Goal: Task Accomplishment & Management: Manage account settings

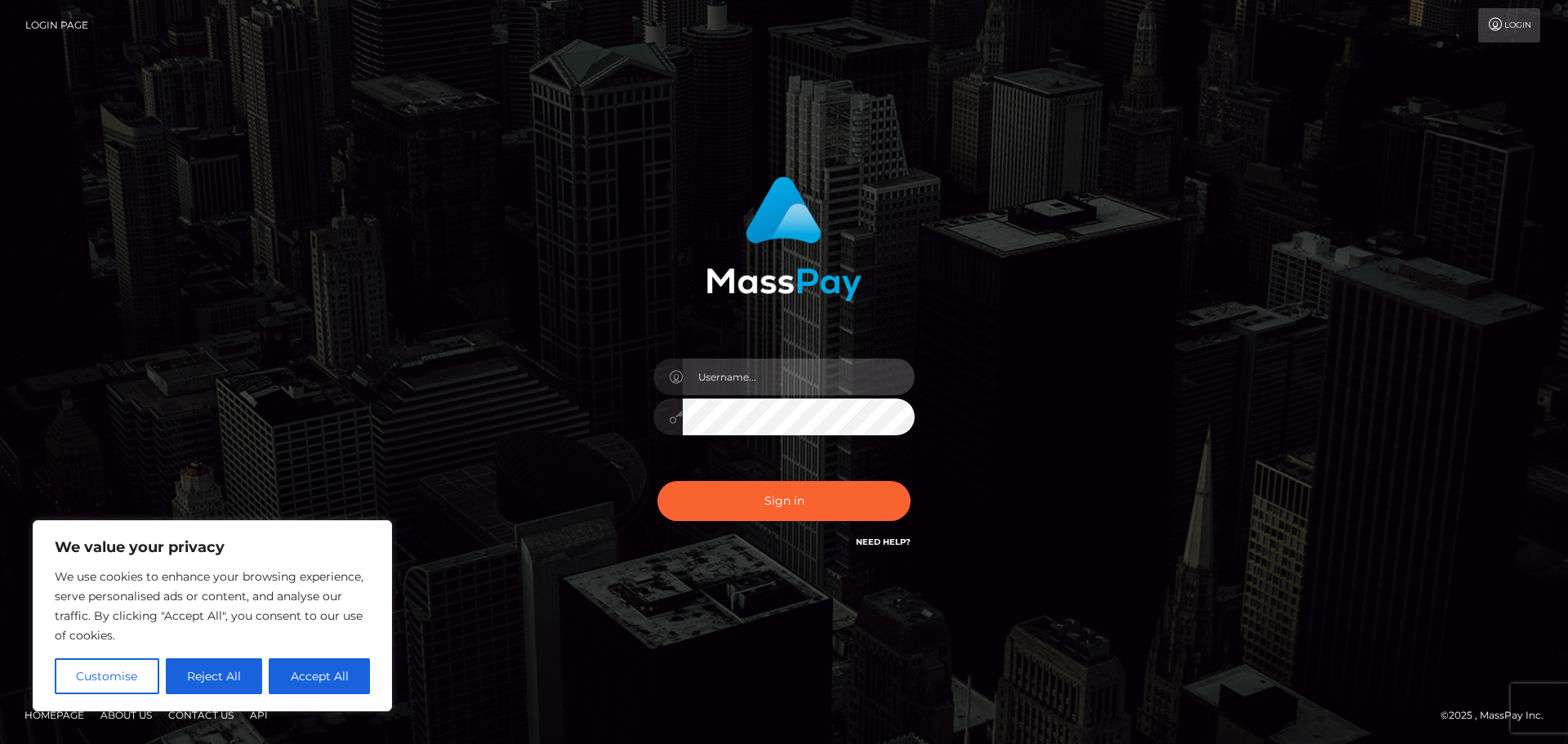
click at [821, 365] on input "text" at bounding box center [798, 377] width 232 height 37
paste input "[EMAIL_ADDRESS][DOMAIN_NAME]"
type input "[EMAIL_ADDRESS][DOMAIN_NAME]"
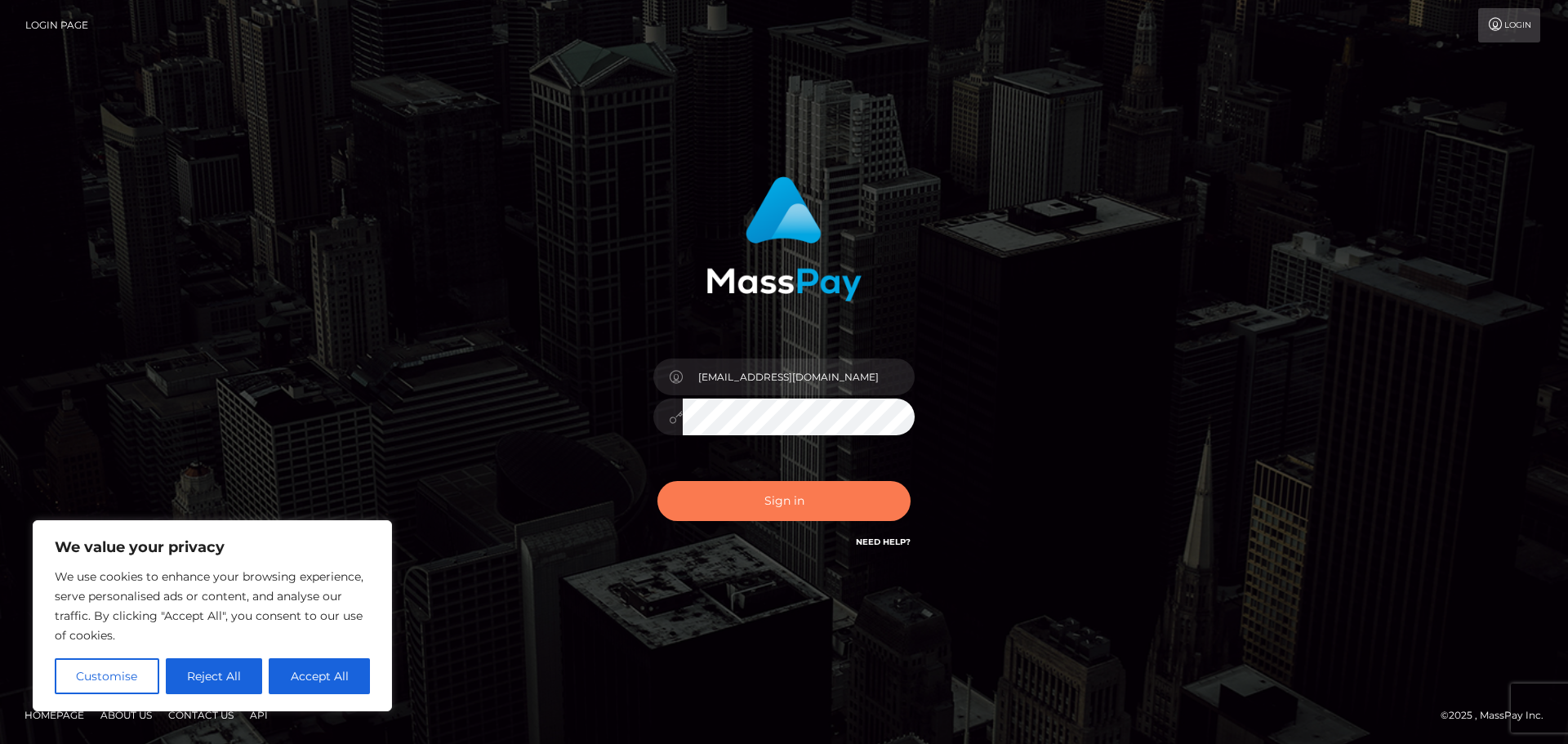
click at [768, 516] on button "Sign in" at bounding box center [784, 501] width 253 height 40
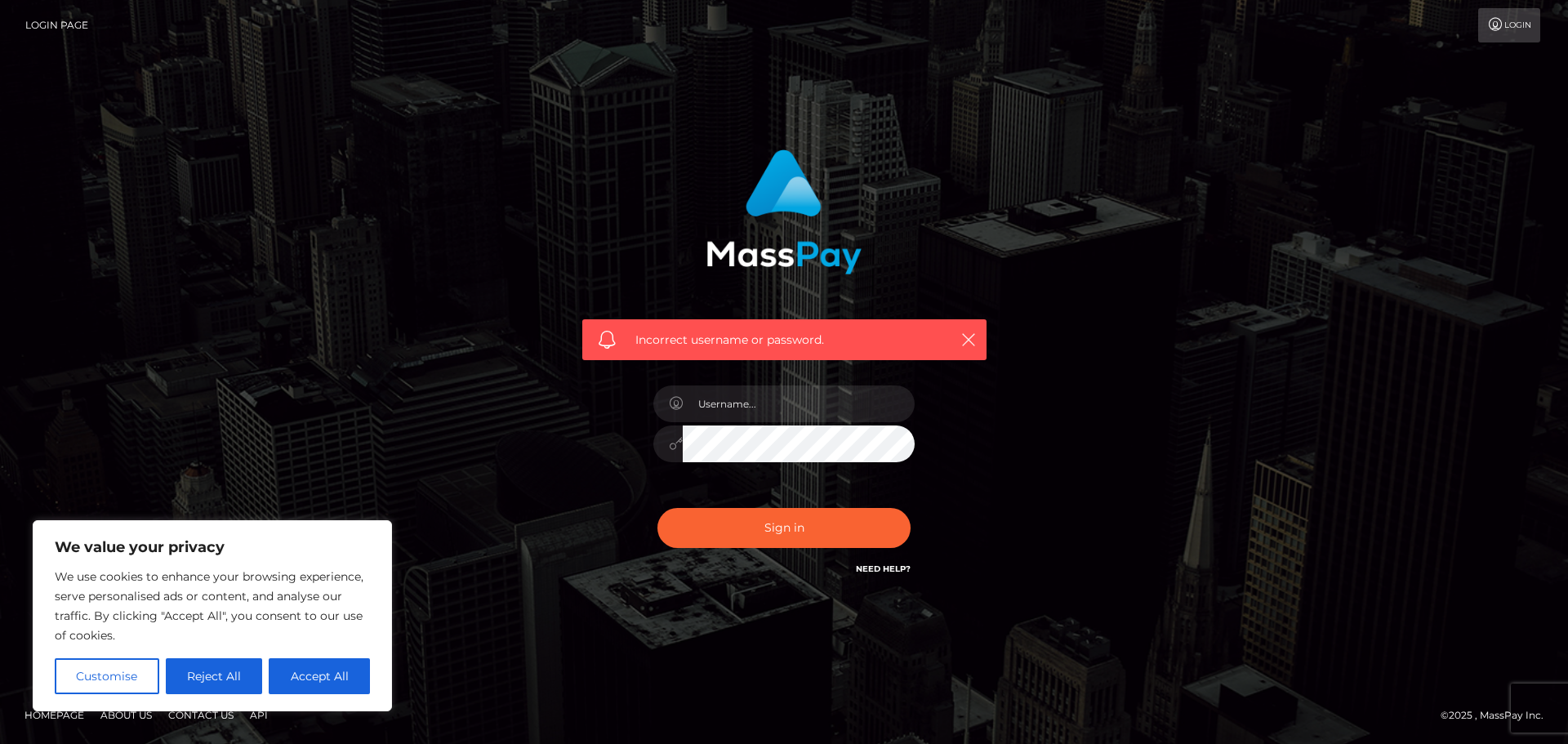
click at [57, 34] on link "Login Page" at bounding box center [57, 25] width 63 height 34
click at [64, 14] on link "Login Page" at bounding box center [57, 25] width 63 height 34
